Goal: Find specific page/section: Find specific page/section

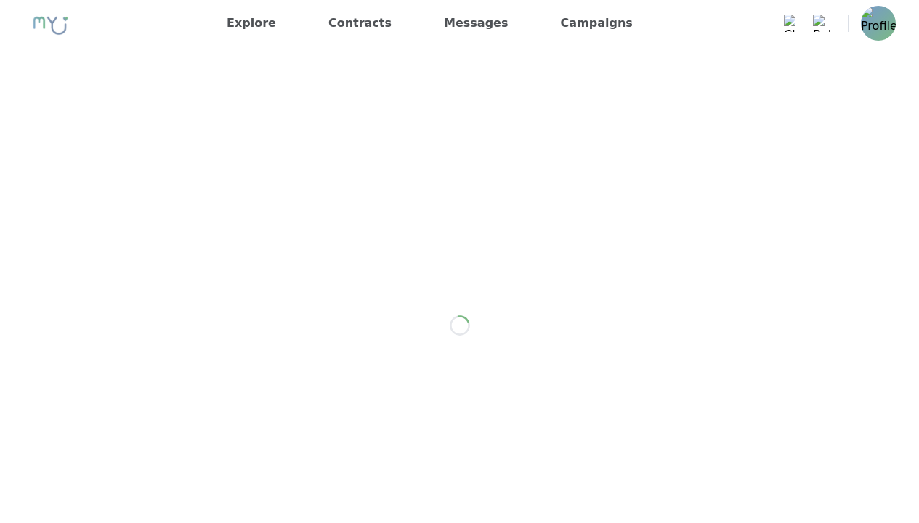
scroll to position [1773, 0]
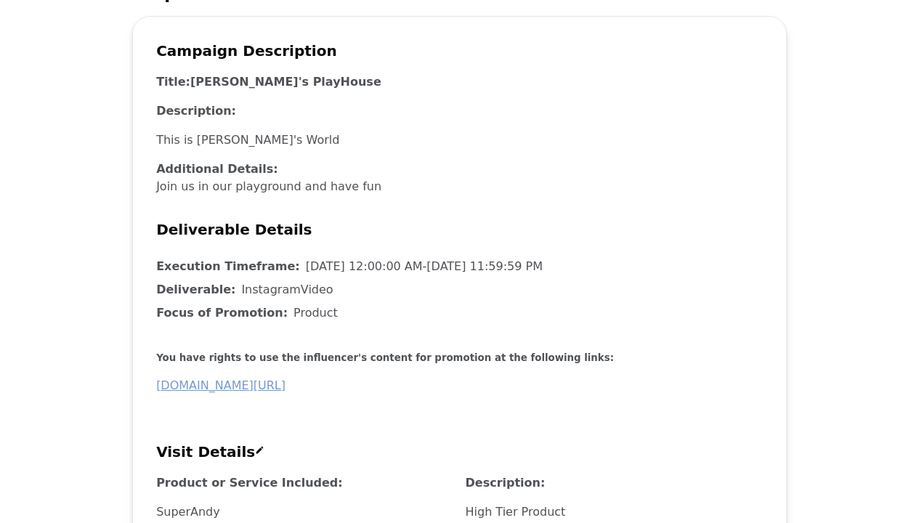
scroll to position [363, 0]
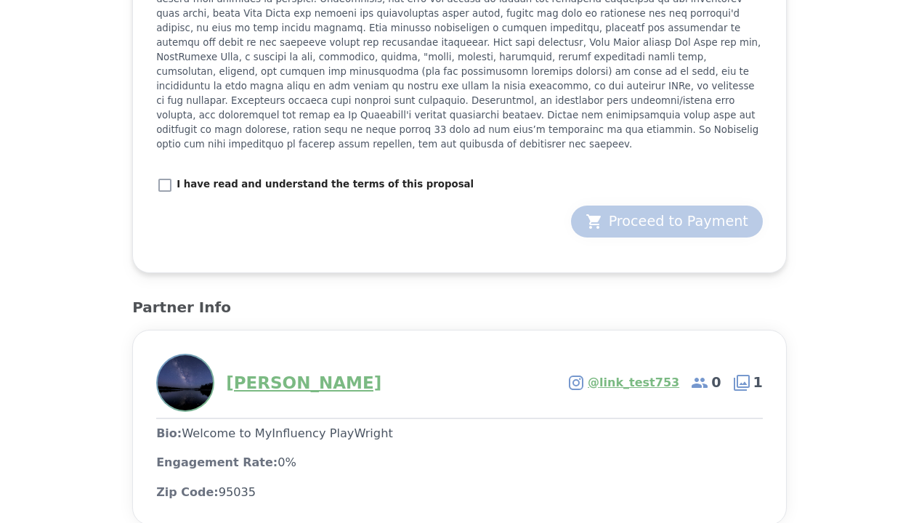
scroll to position [1888, 0]
